Goal: Book appointment/travel/reservation

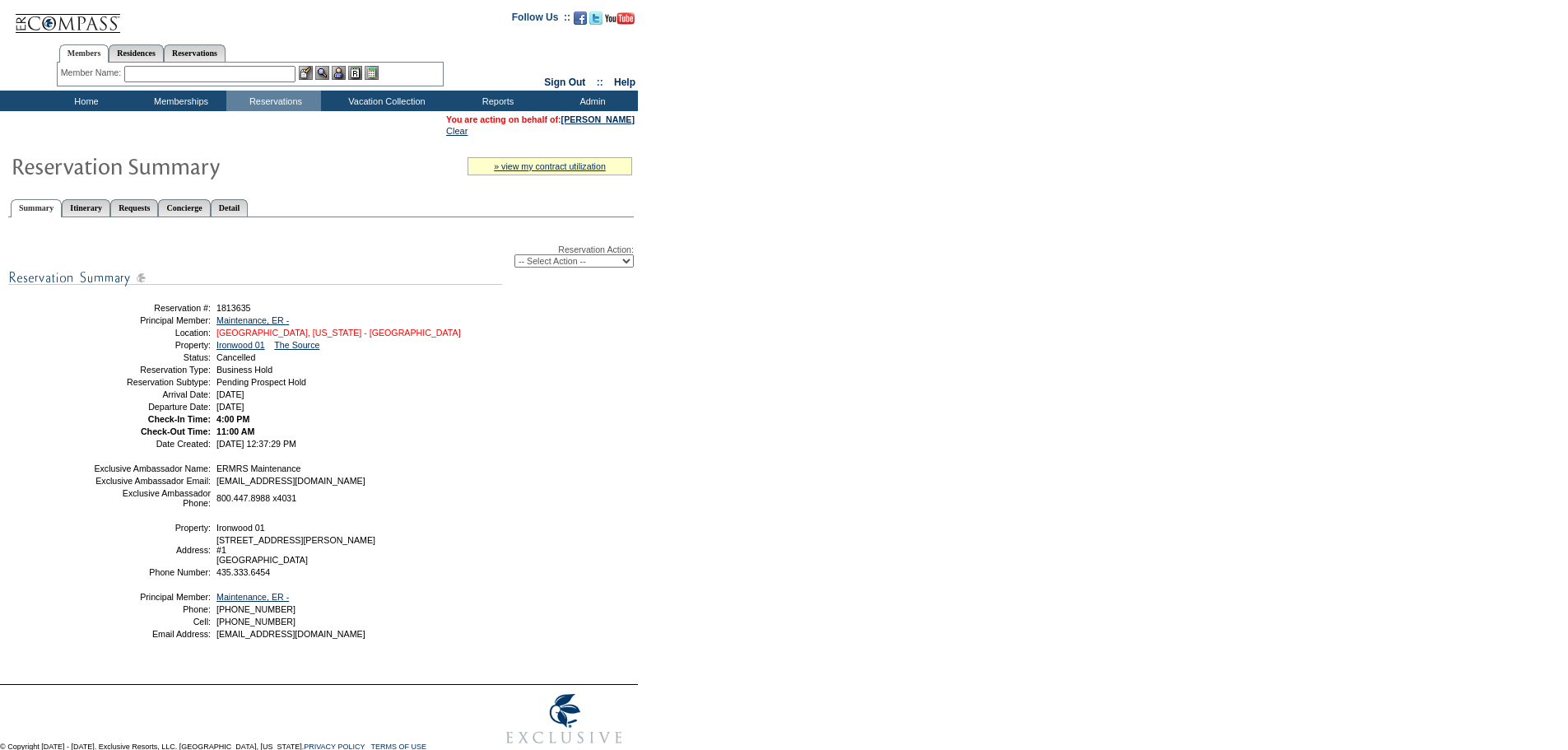
click at [334, 338] on link "[GEOGRAPHIC_DATA], [US_STATE] - [GEOGRAPHIC_DATA]" at bounding box center [339, 332] width 244 height 10
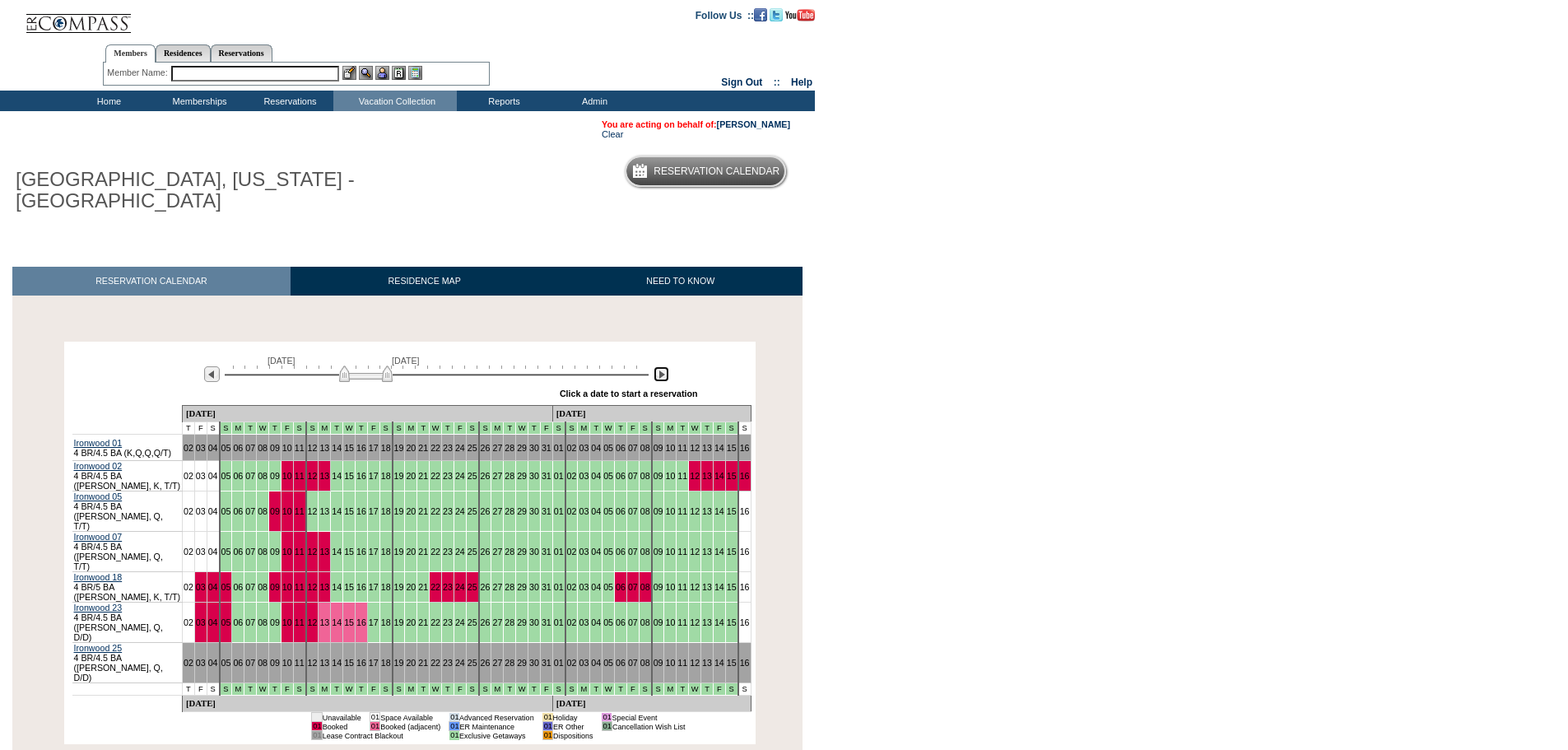
click at [662, 366] on img at bounding box center [661, 374] width 15 height 15
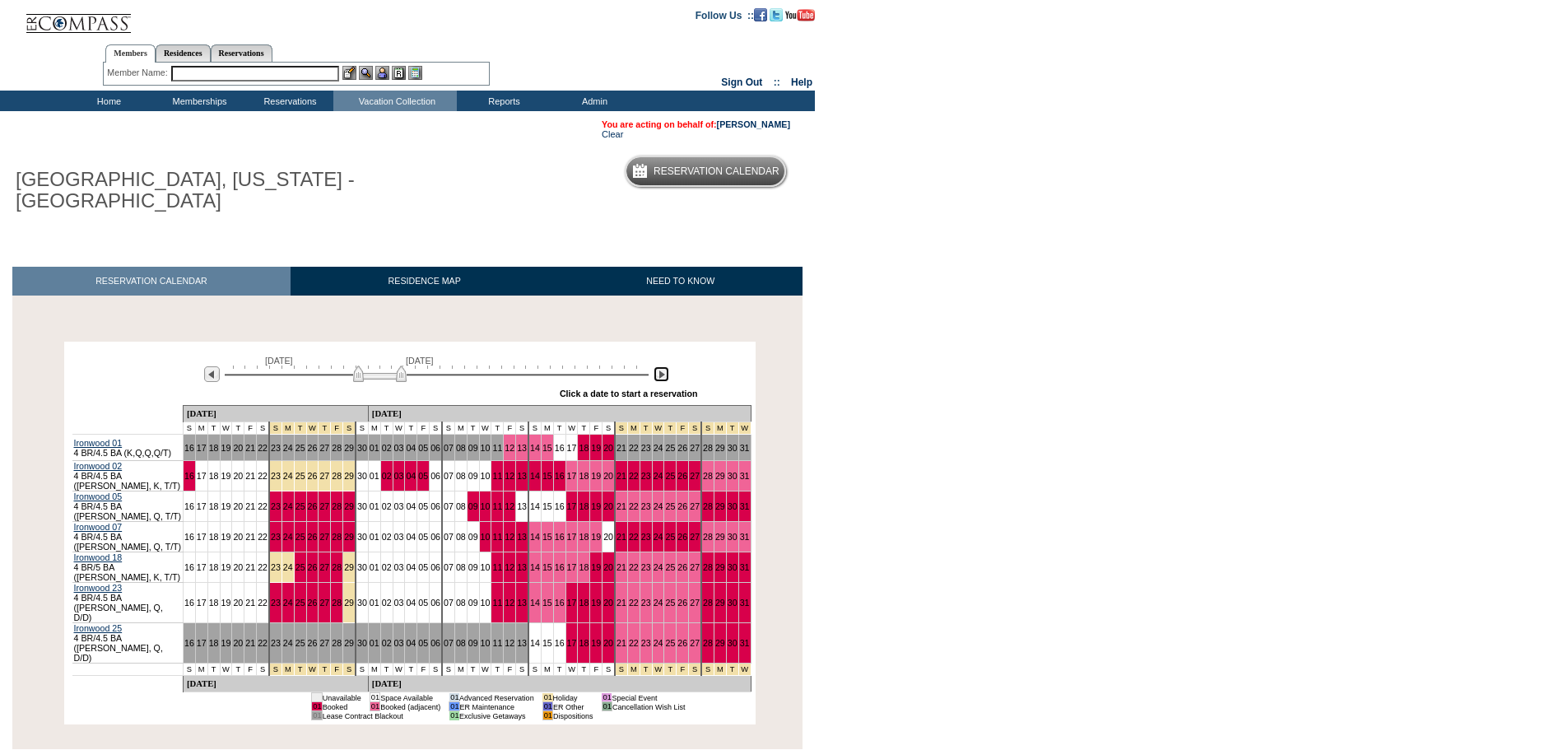
click at [662, 366] on img at bounding box center [661, 374] width 15 height 15
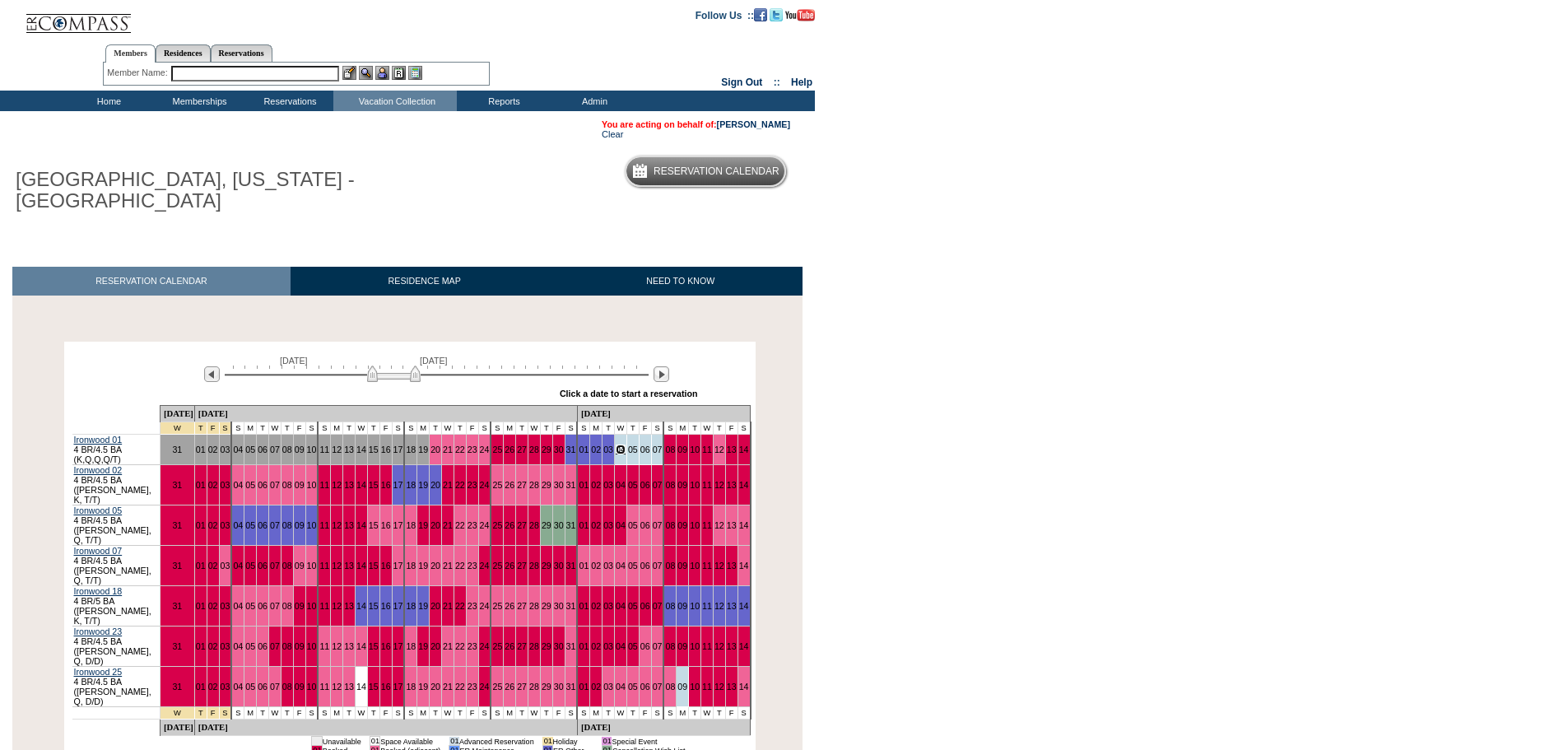
click at [616, 445] on link "04" at bounding box center [621, 449] width 10 height 10
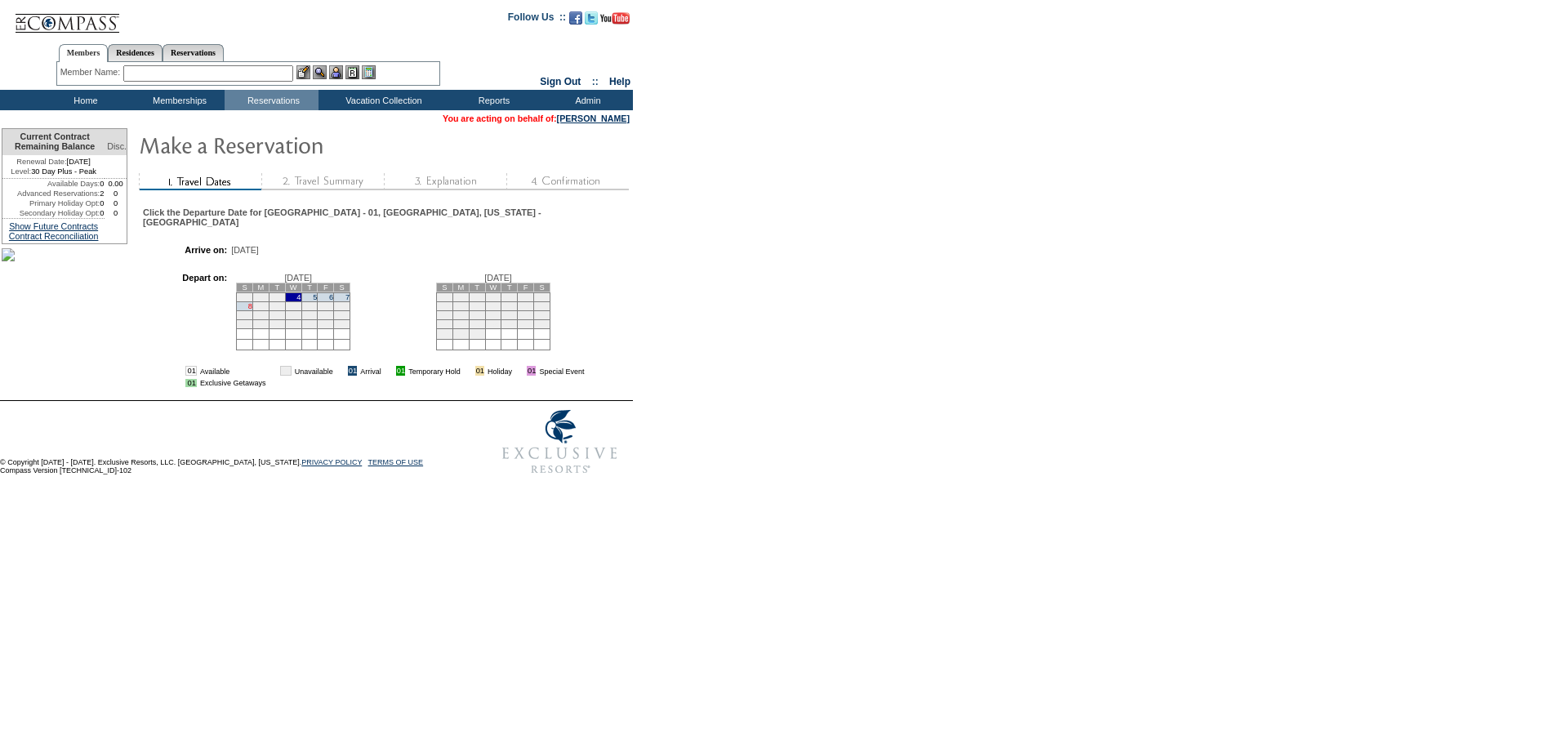
click at [248, 303] on link "8" at bounding box center [250, 306] width 4 height 9
